Goal: Information Seeking & Learning: Learn about a topic

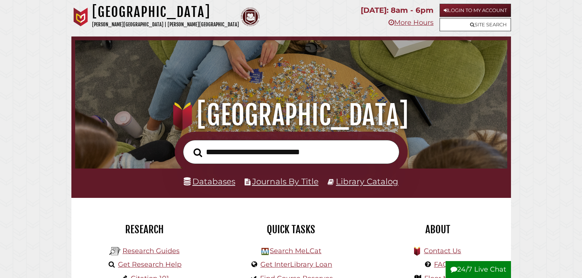
scroll to position [143, 428]
click at [205, 181] on link "Databases" at bounding box center [209, 181] width 51 height 10
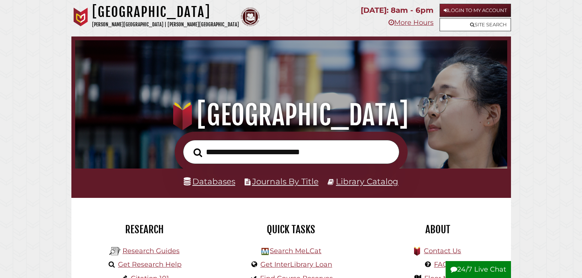
scroll to position [143, 428]
click at [229, 184] on link "Databases" at bounding box center [209, 181] width 51 height 10
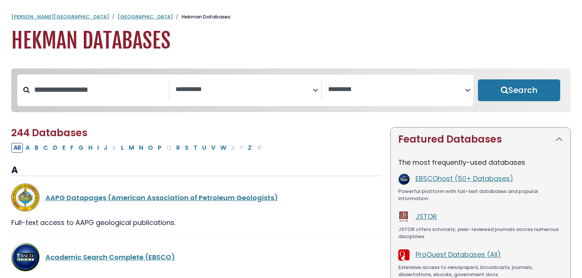
select select "Database Subject Filter"
select select "Database Vendors Filter"
click at [123, 149] on button "L" at bounding box center [123, 148] width 8 height 10
select select "Database Subject Filter"
select select "Database Vendors Filter"
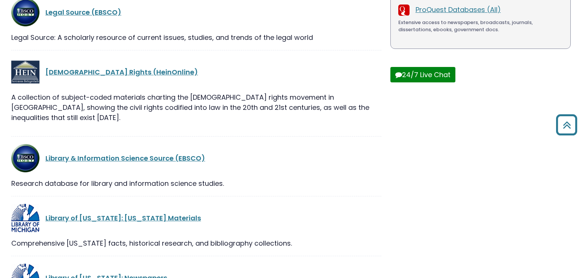
scroll to position [230, 0]
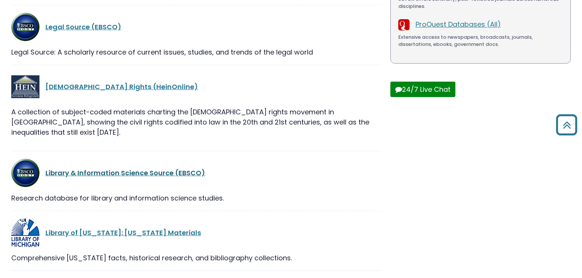
click at [153, 168] on link "Library & Information Science Source (EBSCO)" at bounding box center [125, 172] width 160 height 9
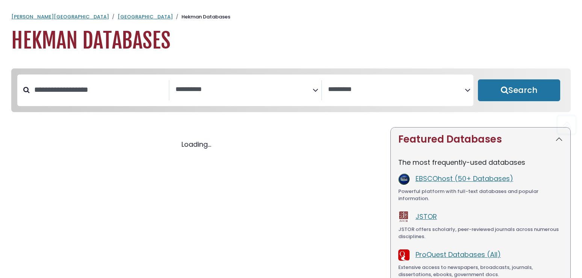
select select "Database Subject Filter"
select select "Database Vendors Filter"
select select "Database Subject Filter"
select select "Database Vendors Filter"
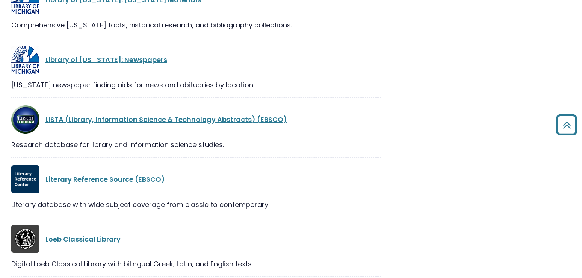
scroll to position [478, 0]
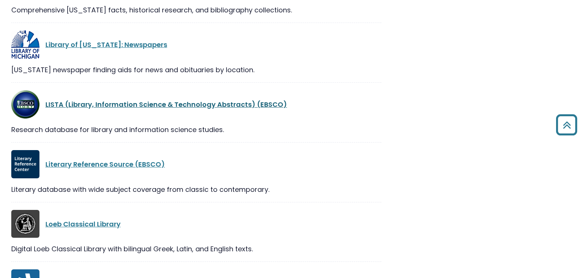
click at [94, 100] on link "LISTA (Library, Information Science & Technology Abstracts) (EBSCO)" at bounding box center [166, 104] width 242 height 9
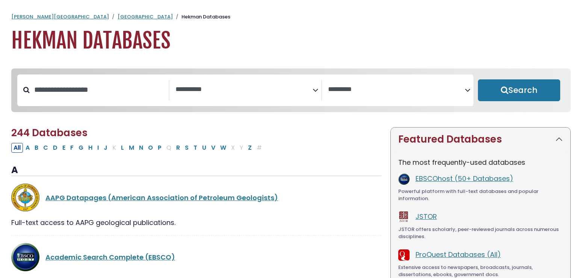
select select "Database Subject Filter"
select select "Database Vendors Filter"
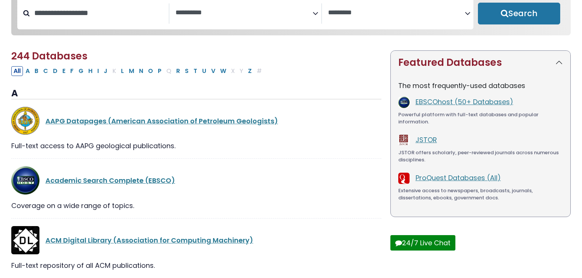
scroll to position [77, 0]
click at [29, 74] on button "A" at bounding box center [27, 71] width 9 height 10
select select "Database Subject Filter"
select select "Database Vendors Filter"
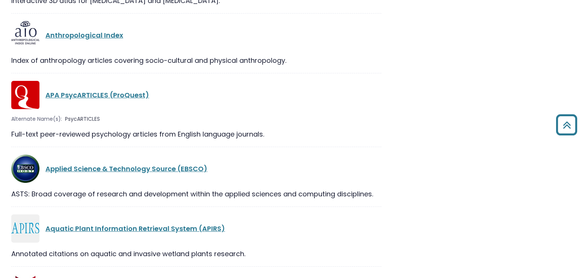
scroll to position [1265, 0]
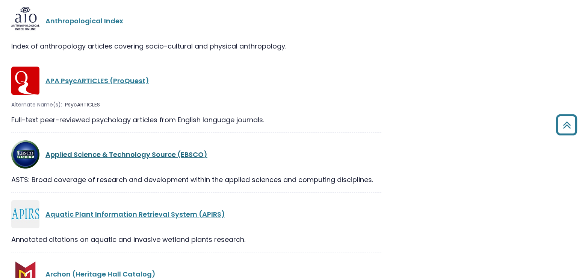
click at [124, 159] on link "Applied Science & Technology Source (EBSCO)" at bounding box center [126, 154] width 162 height 9
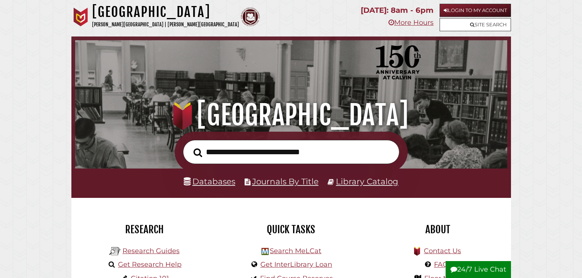
scroll to position [143, 428]
